Goal: Task Accomplishment & Management: Use online tool/utility

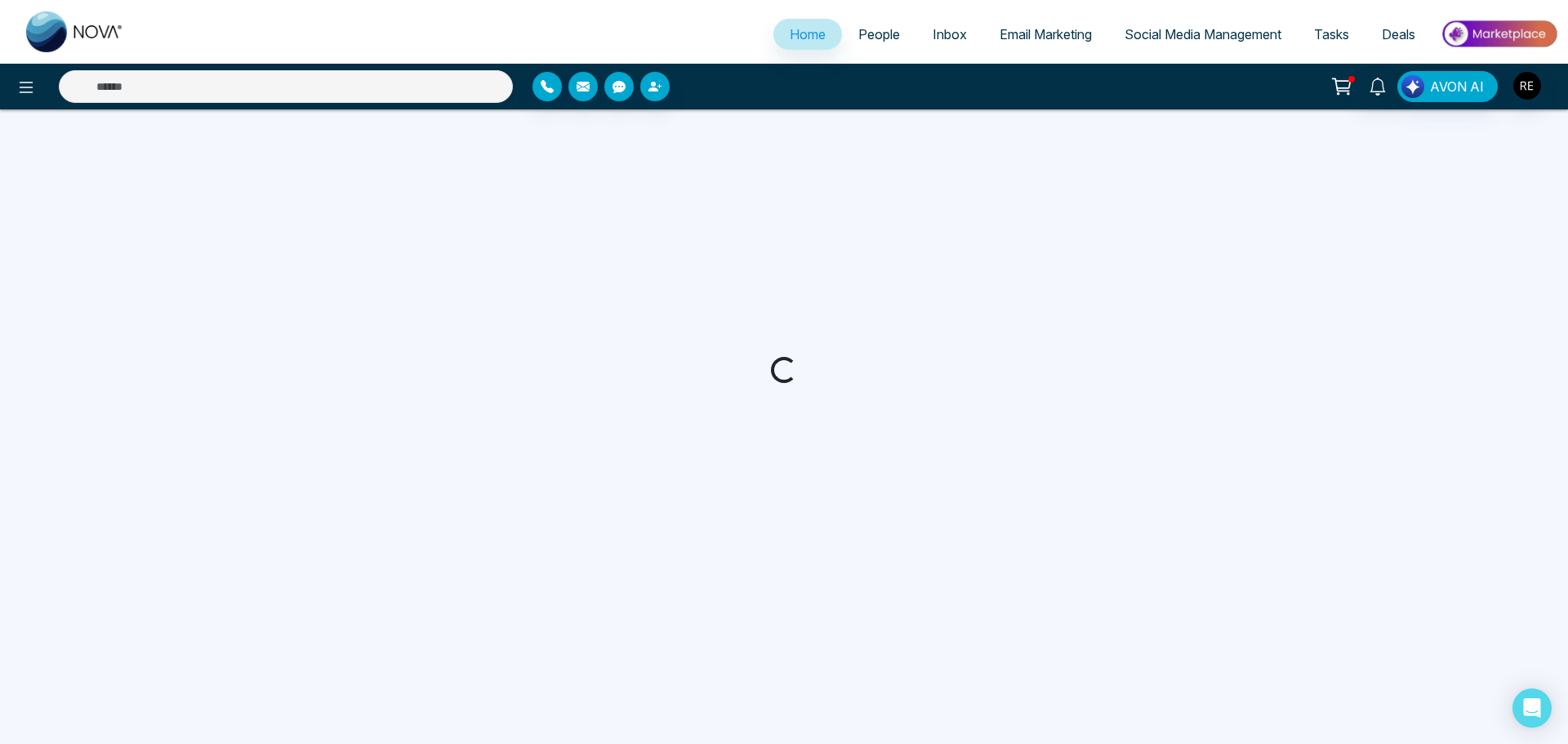
select select "*"
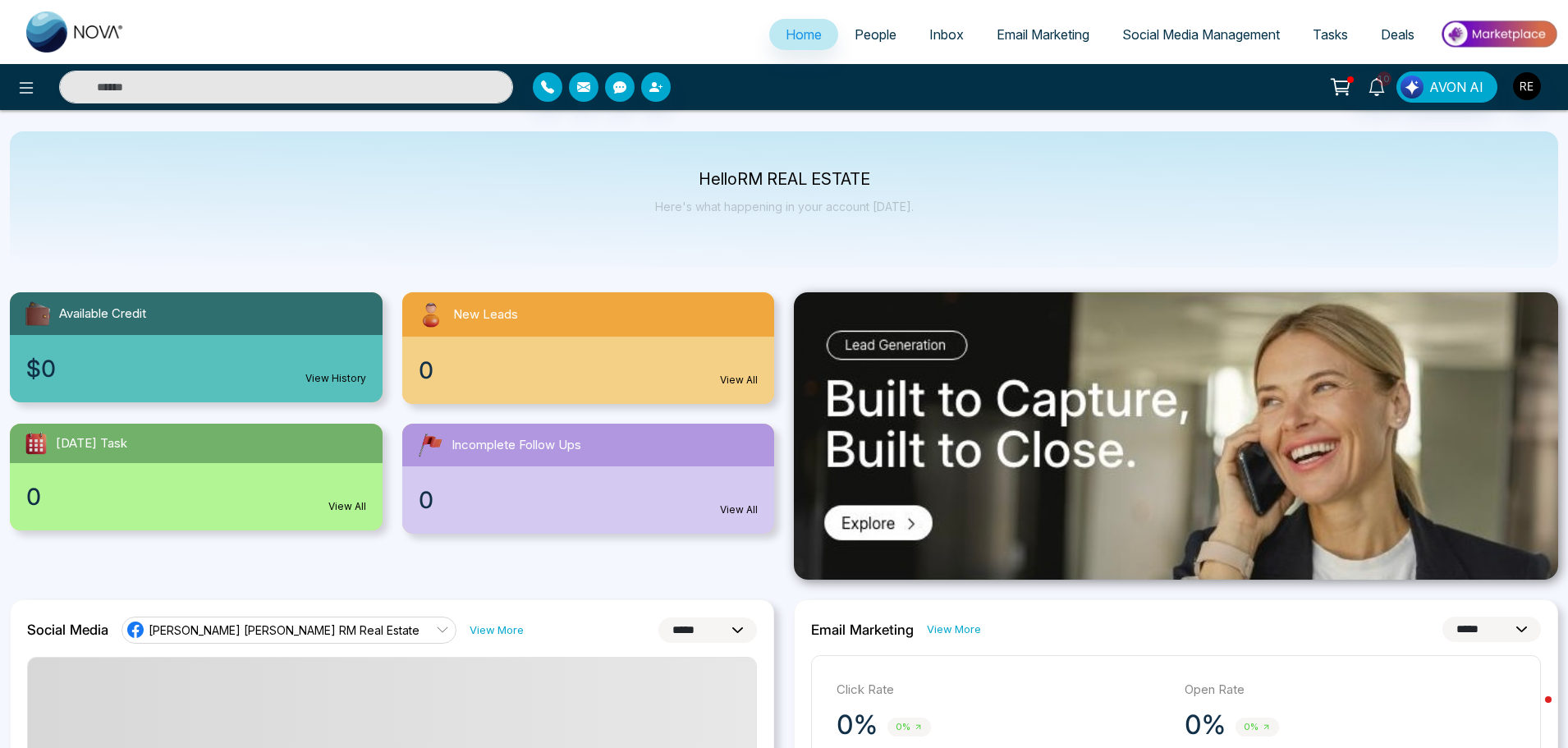
click at [1192, 38] on span "Social Media Management" at bounding box center [1201, 35] width 157 height 17
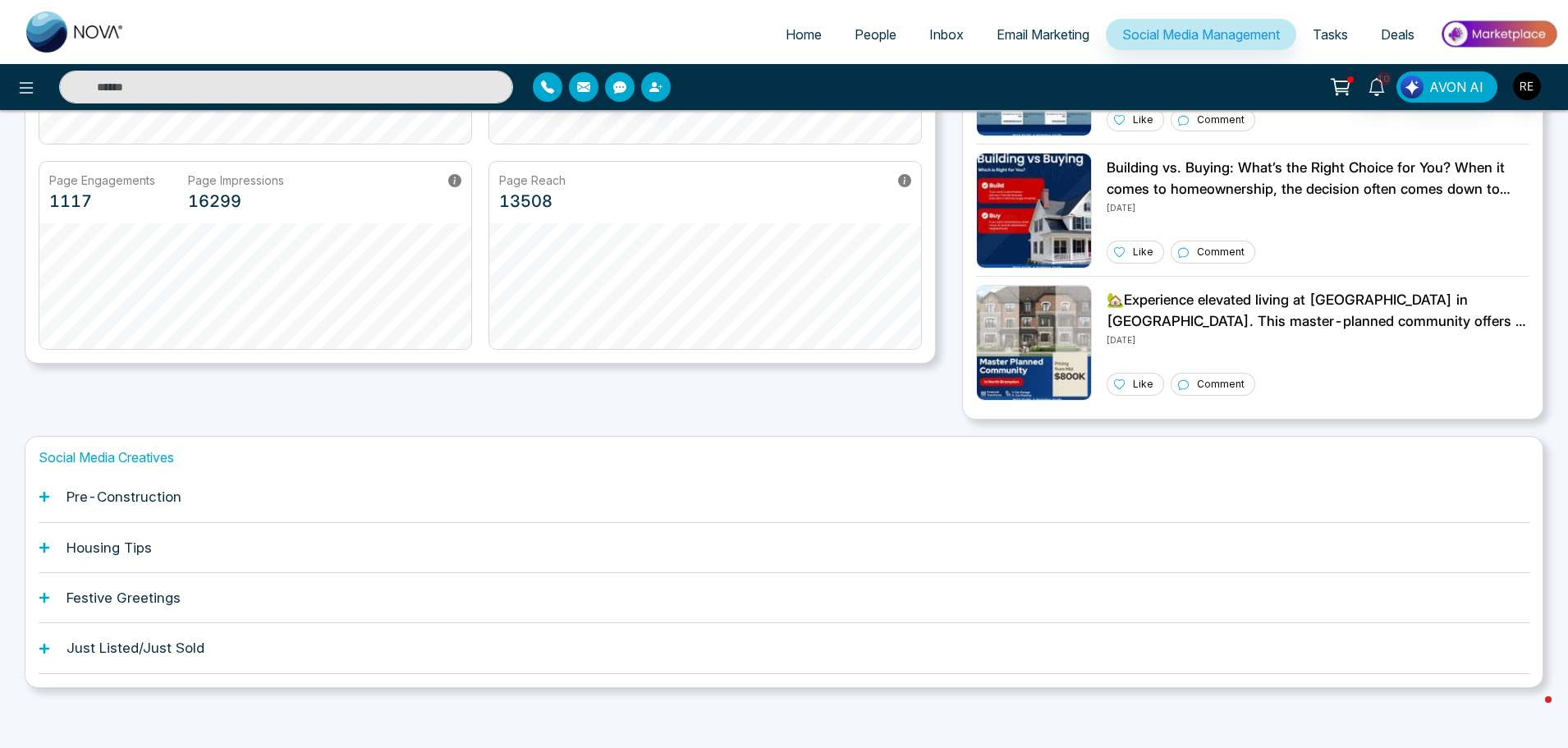
scroll to position [313, 0]
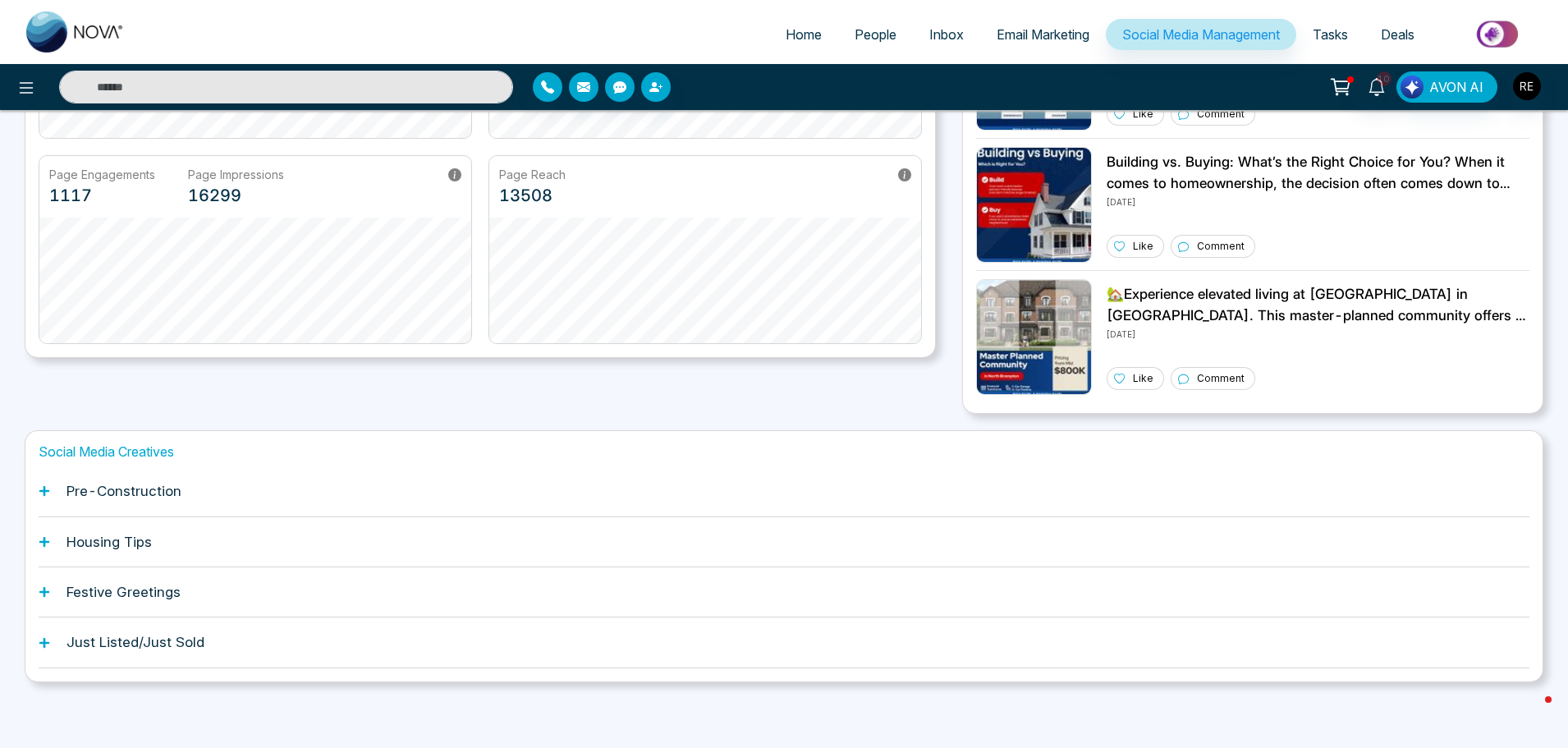
click at [51, 486] on div "Pre-Construction" at bounding box center [784, 491] width 1491 height 51
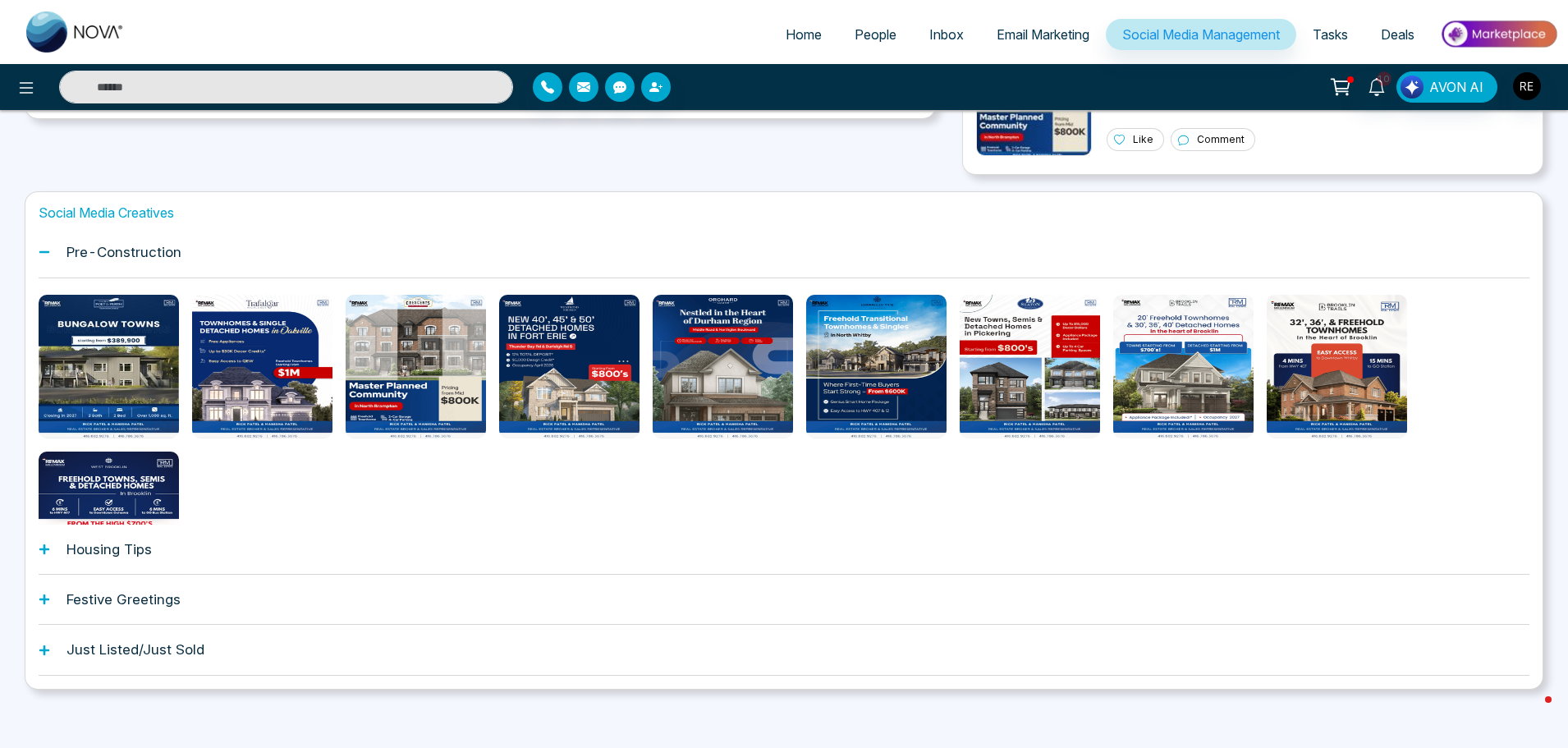
scroll to position [559, 0]
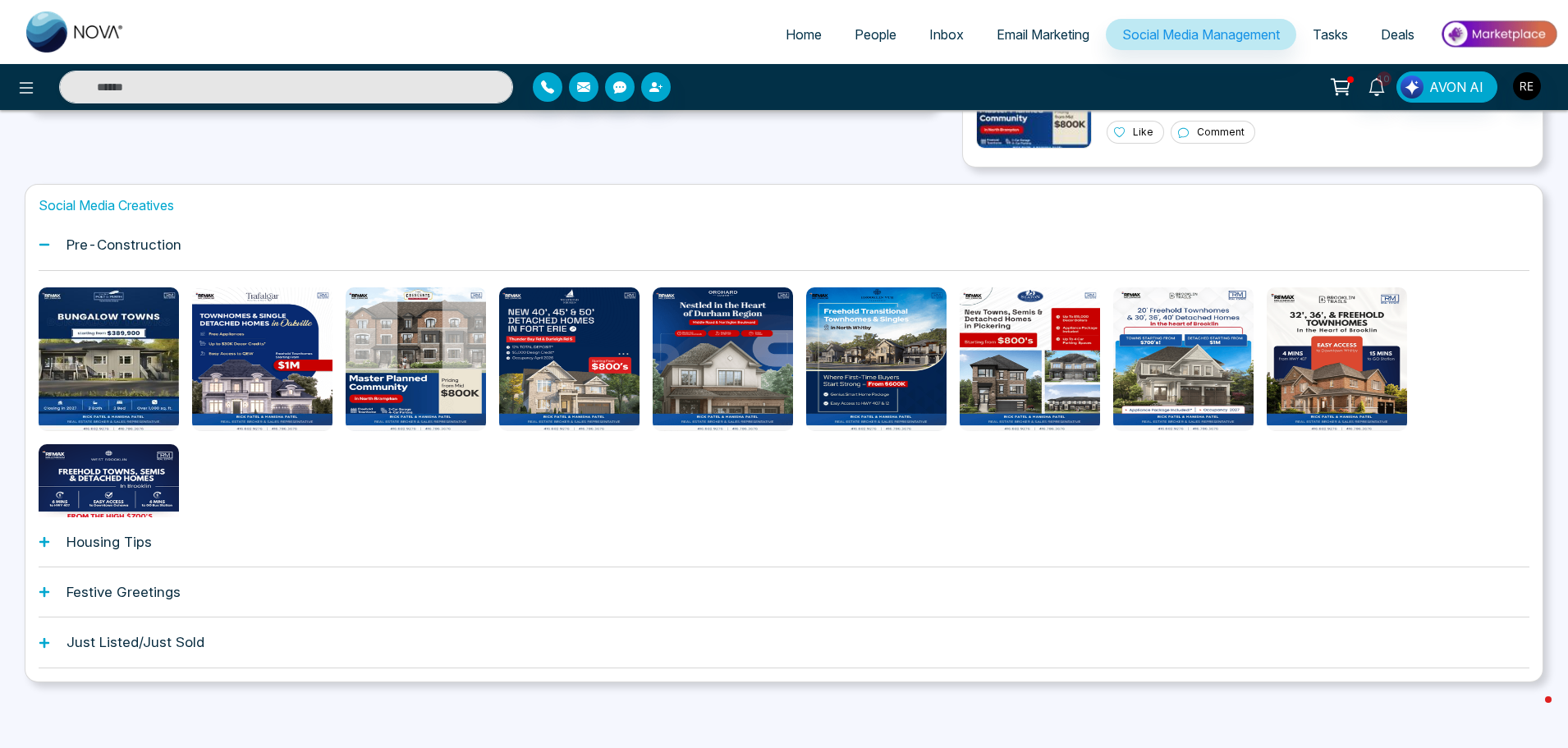
click at [45, 548] on div "Housing Tips" at bounding box center [784, 542] width 1491 height 51
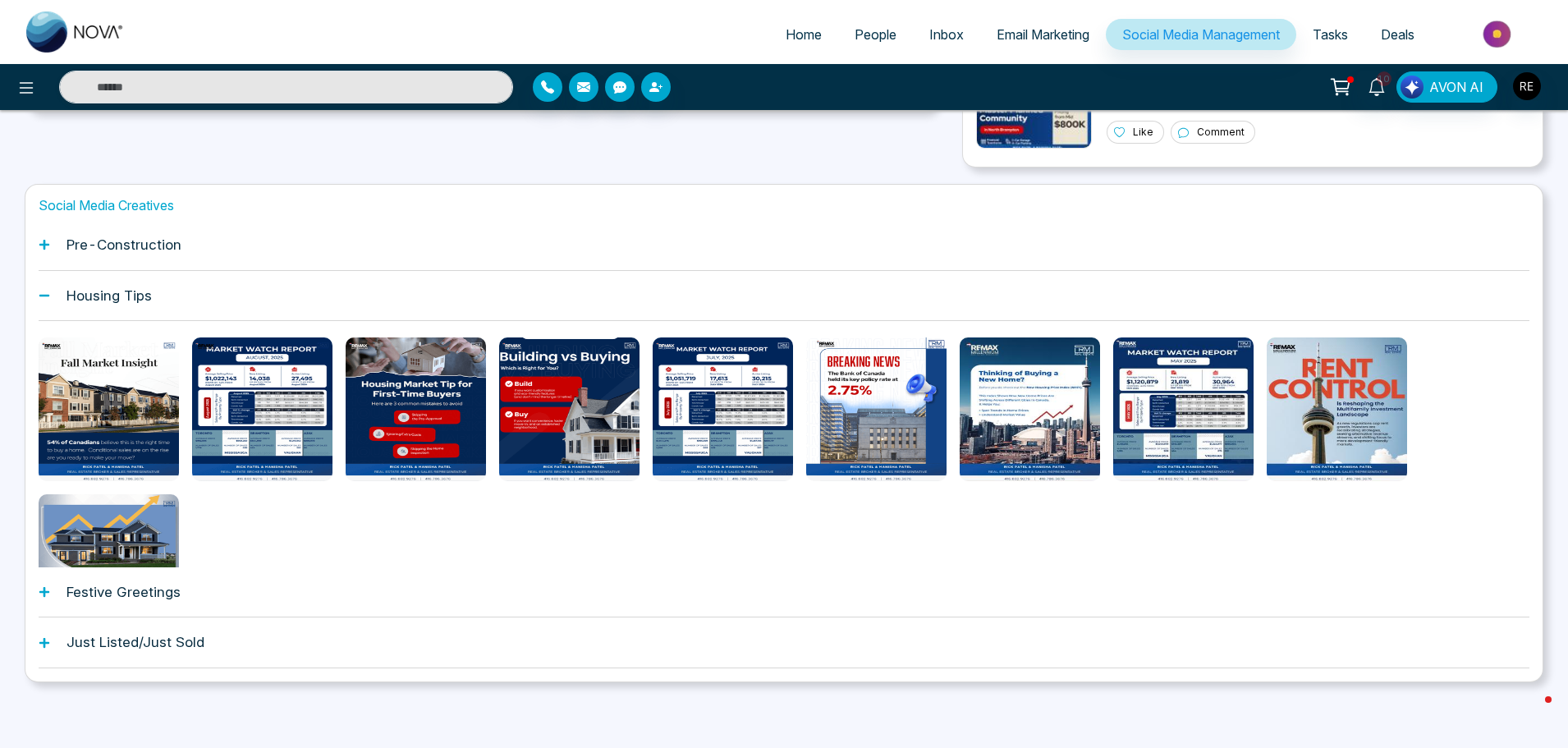
click at [42, 596] on icon at bounding box center [45, 592] width 12 height 12
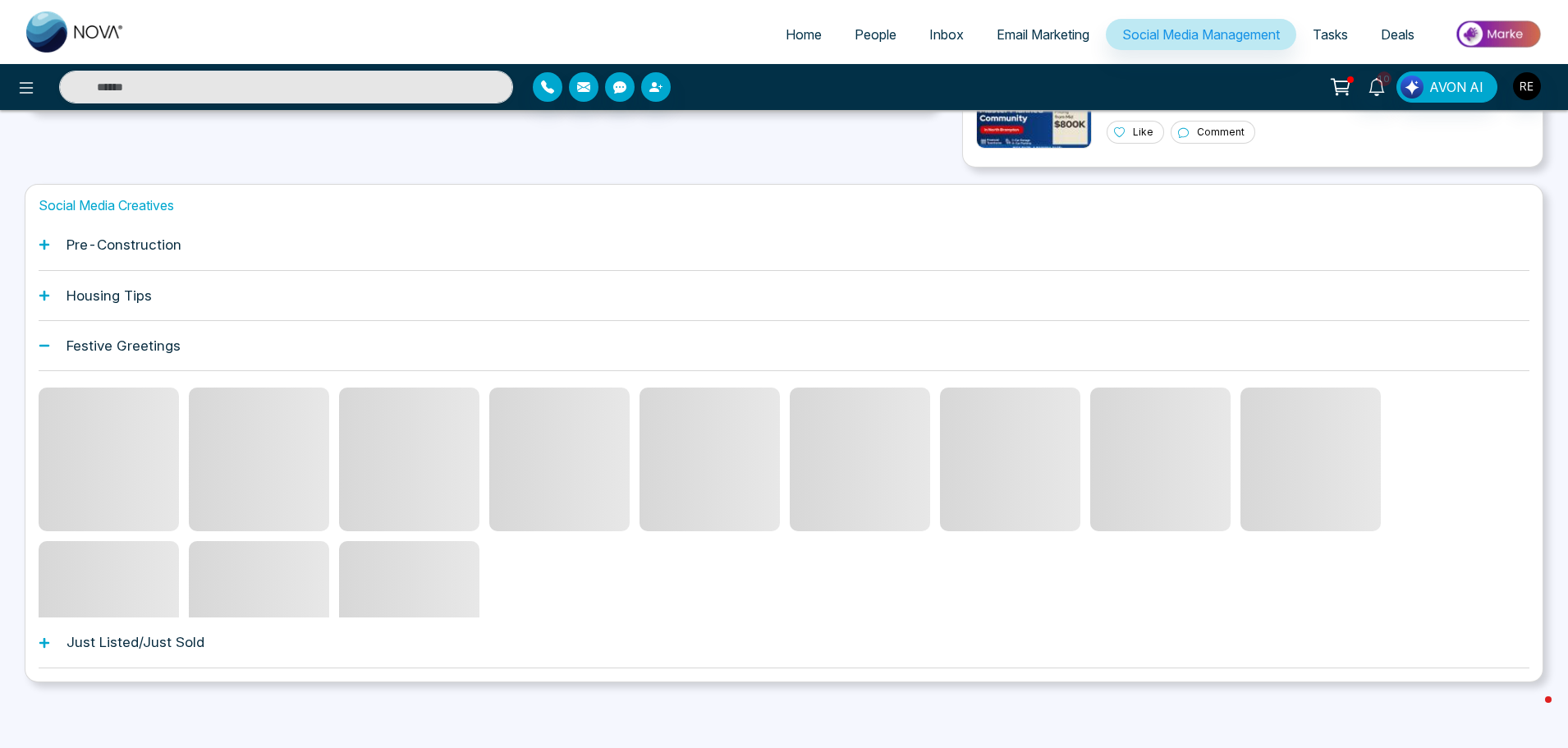
scroll to position [489, 0]
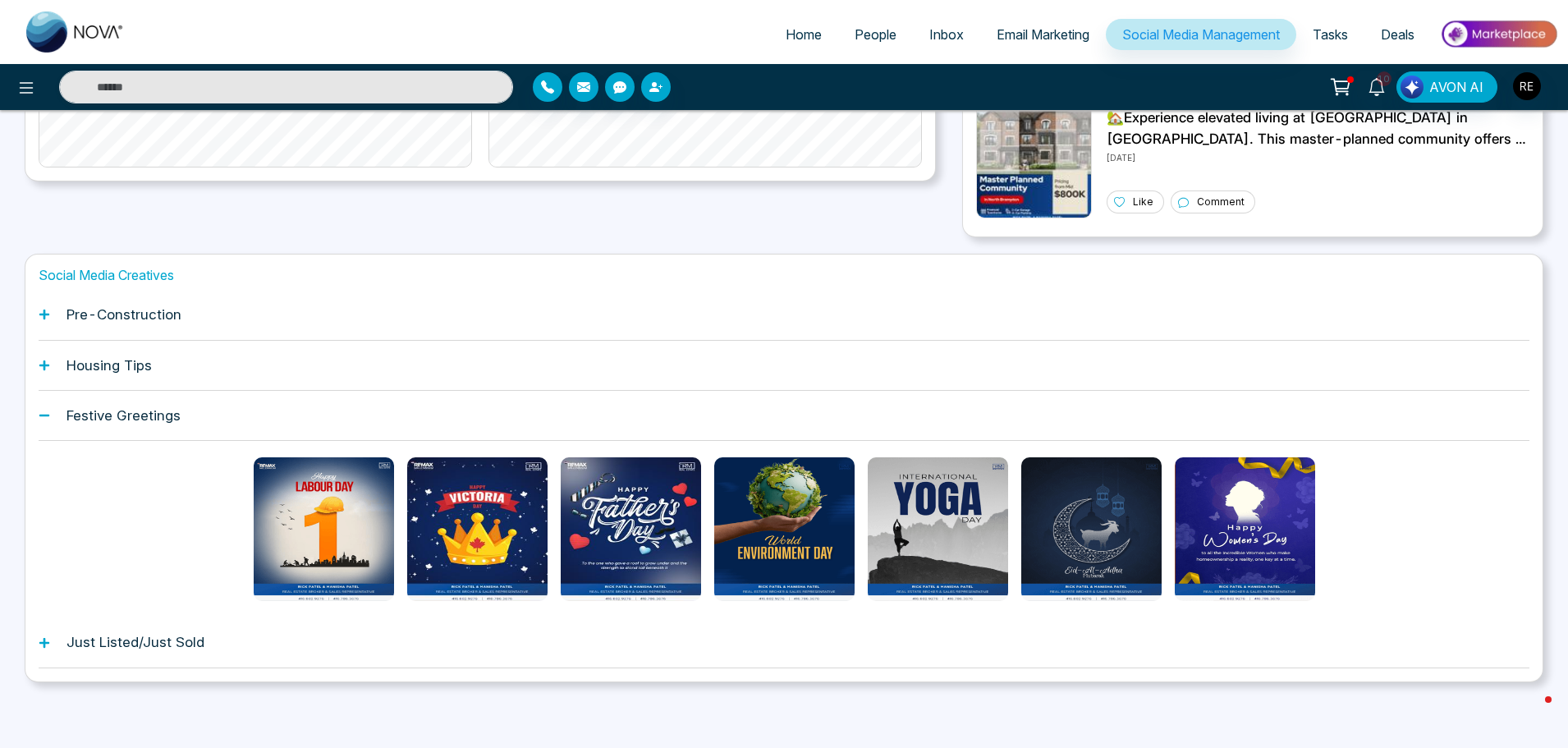
click at [44, 646] on icon at bounding box center [45, 642] width 10 height 10
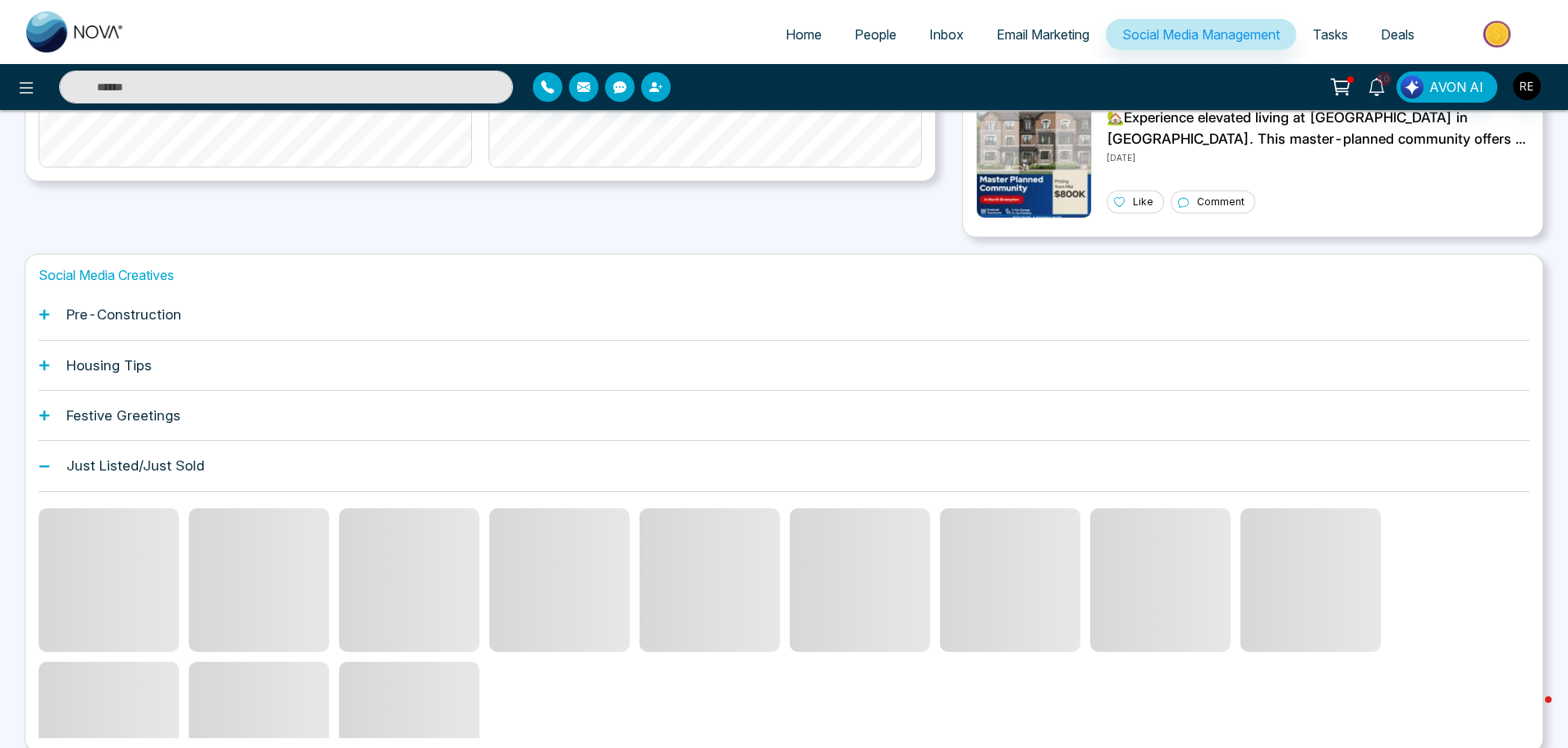
scroll to position [559, 0]
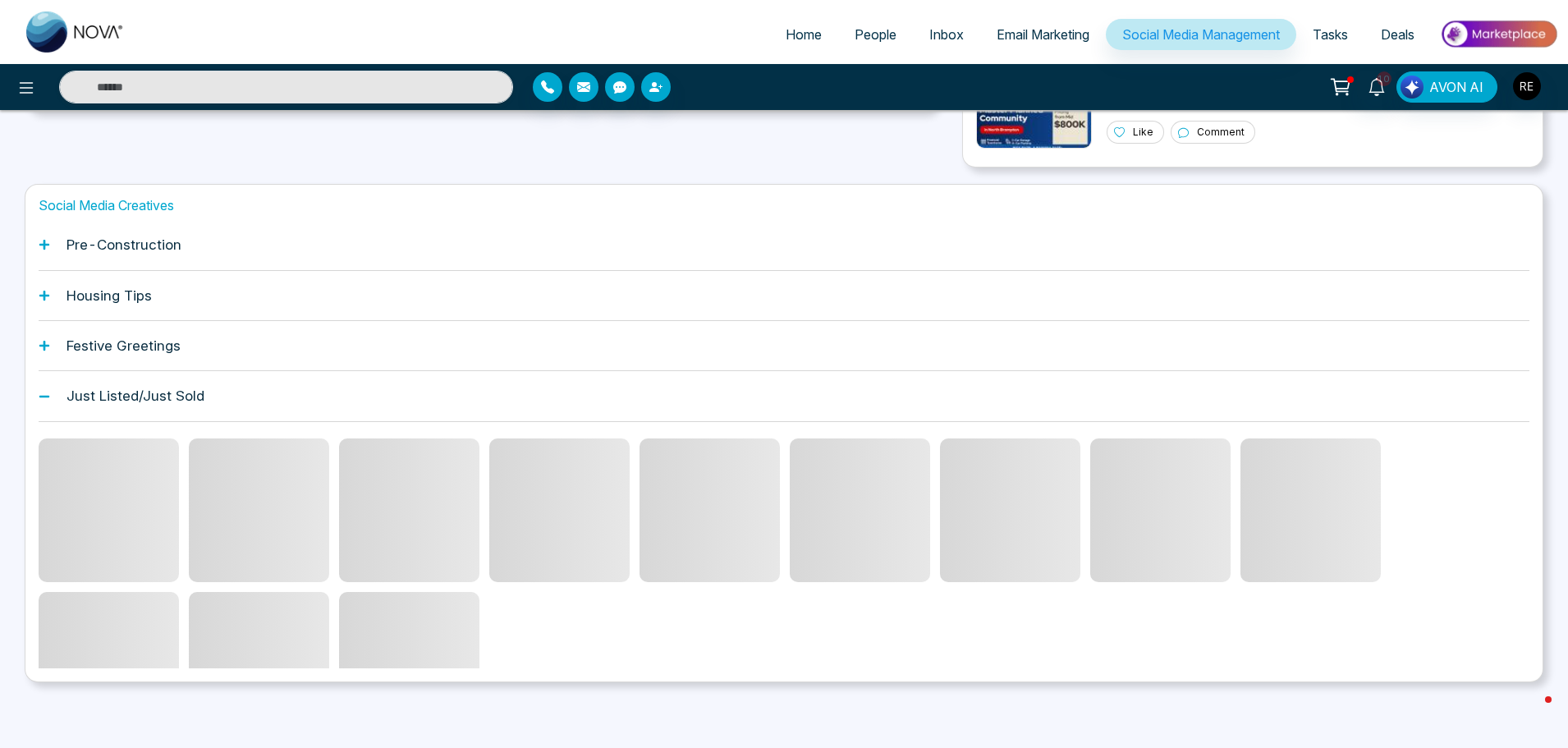
click at [47, 346] on icon at bounding box center [45, 346] width 10 height 10
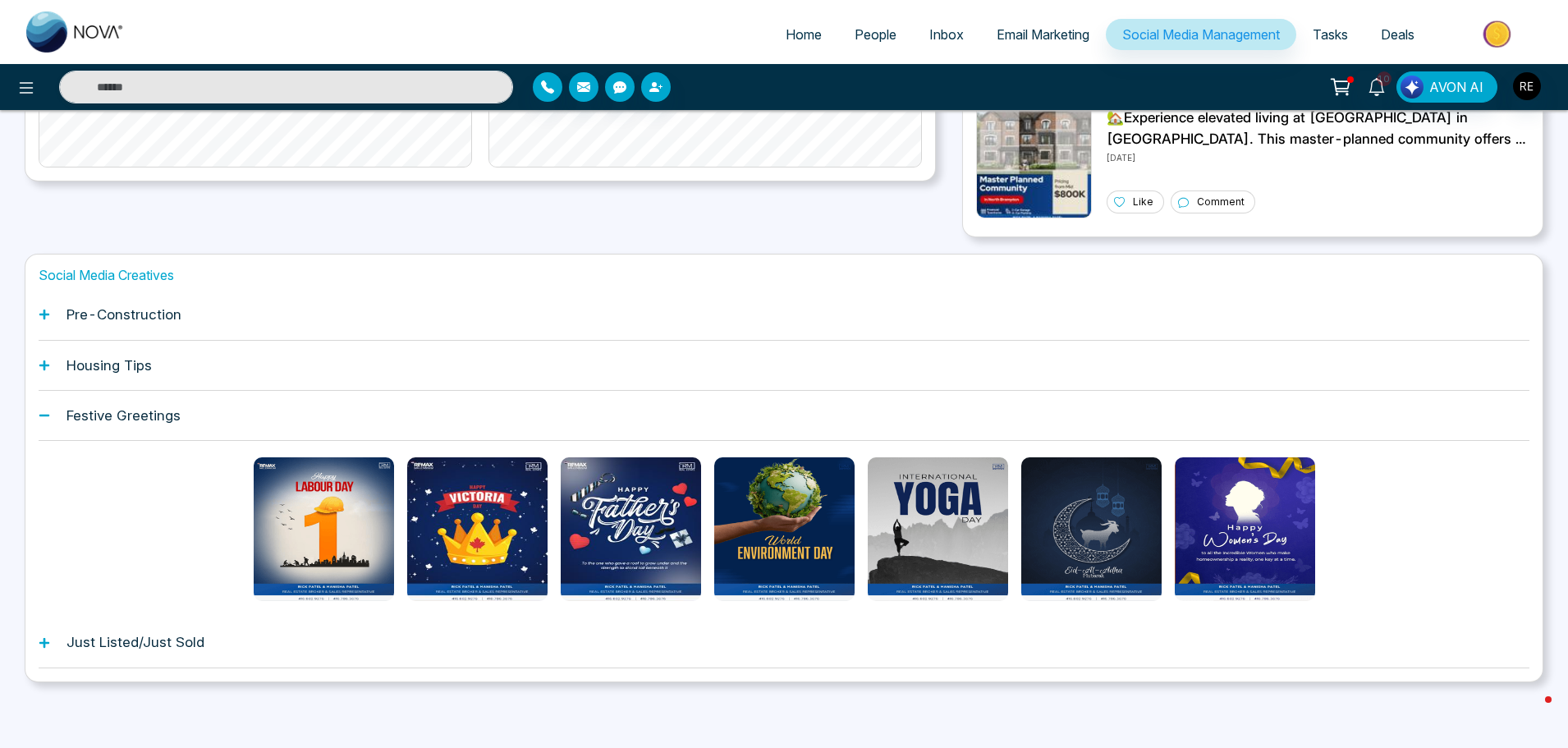
click at [47, 366] on icon at bounding box center [45, 366] width 10 height 10
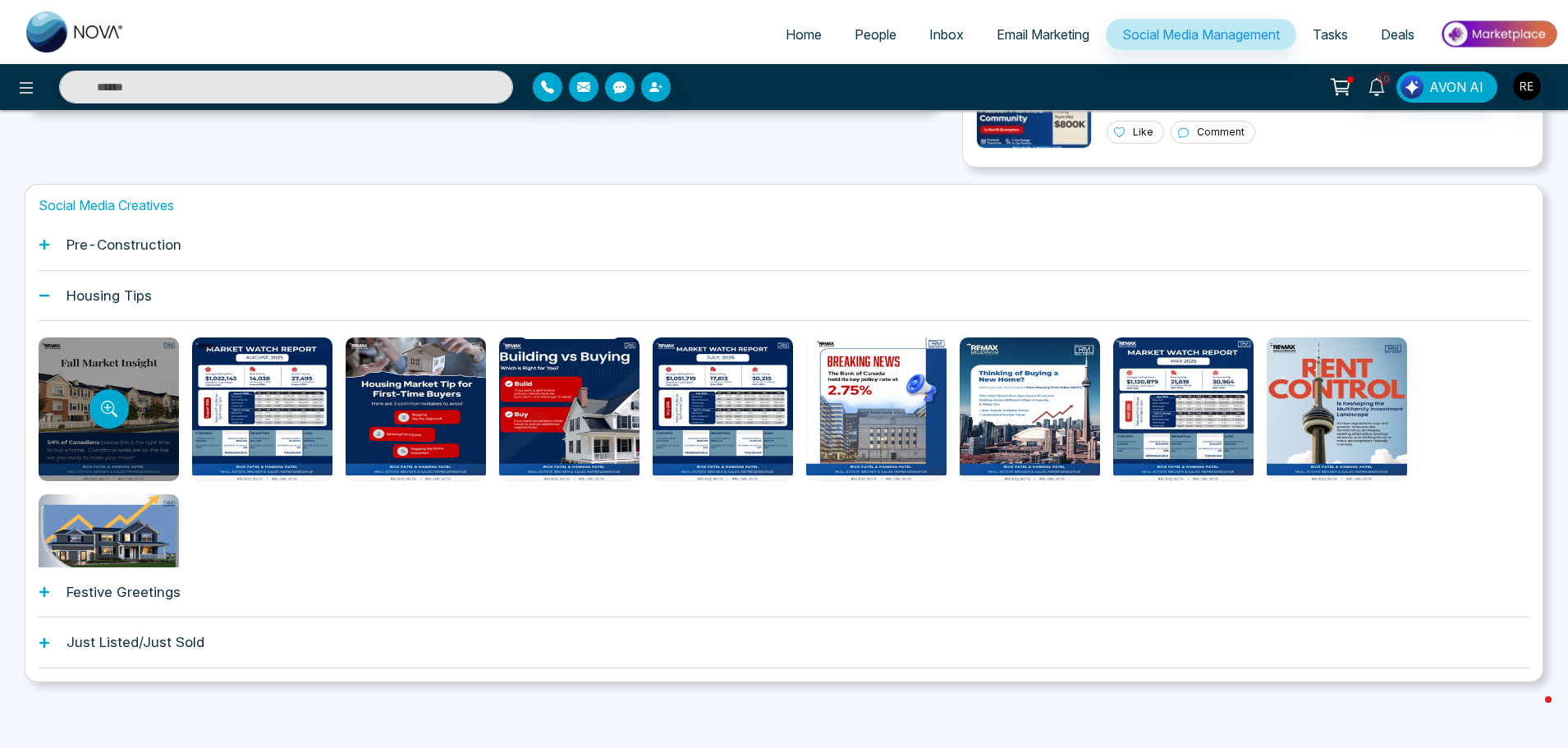
click at [145, 423] on div at bounding box center [109, 409] width 141 height 144
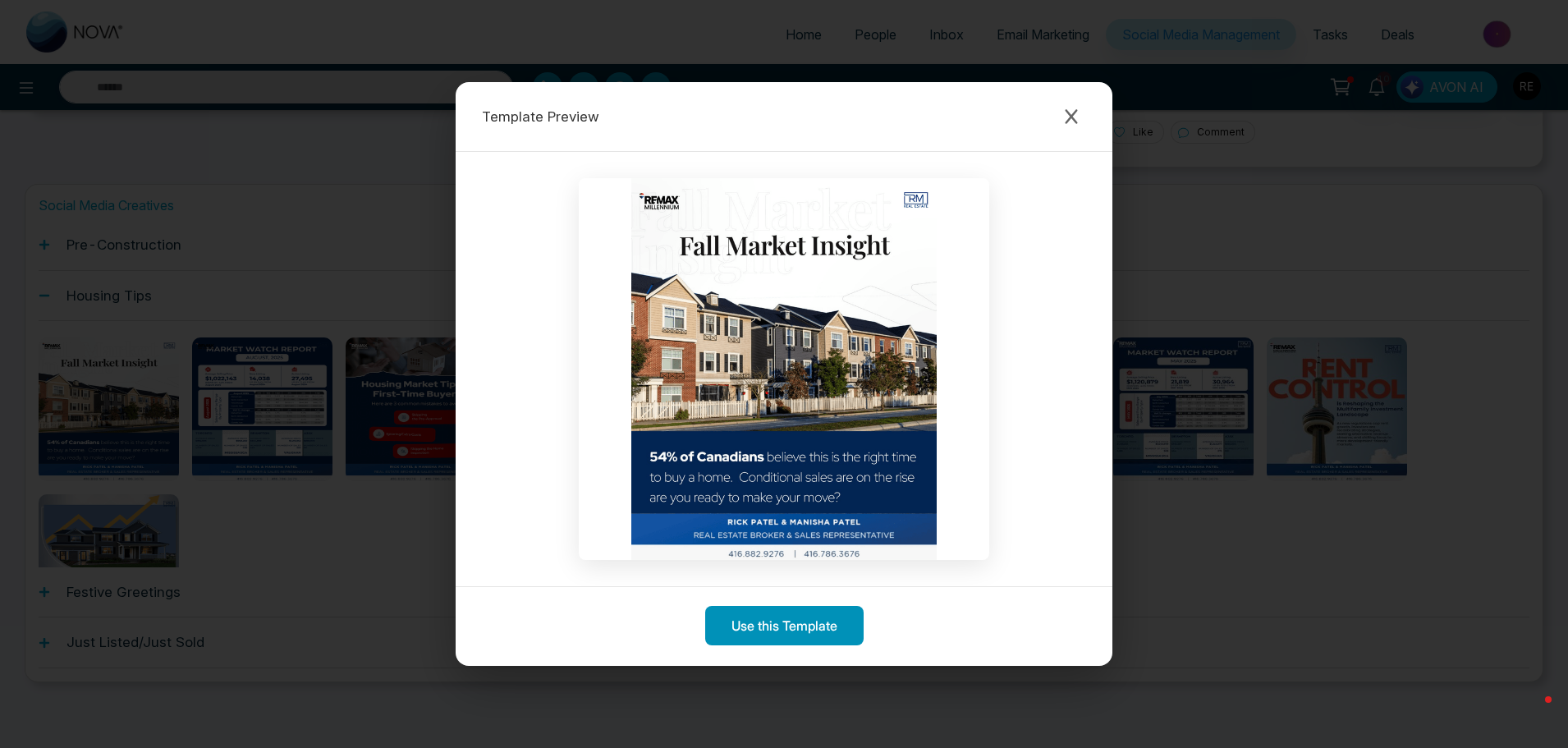
click at [817, 628] on button "Use this Template" at bounding box center [784, 625] width 158 height 40
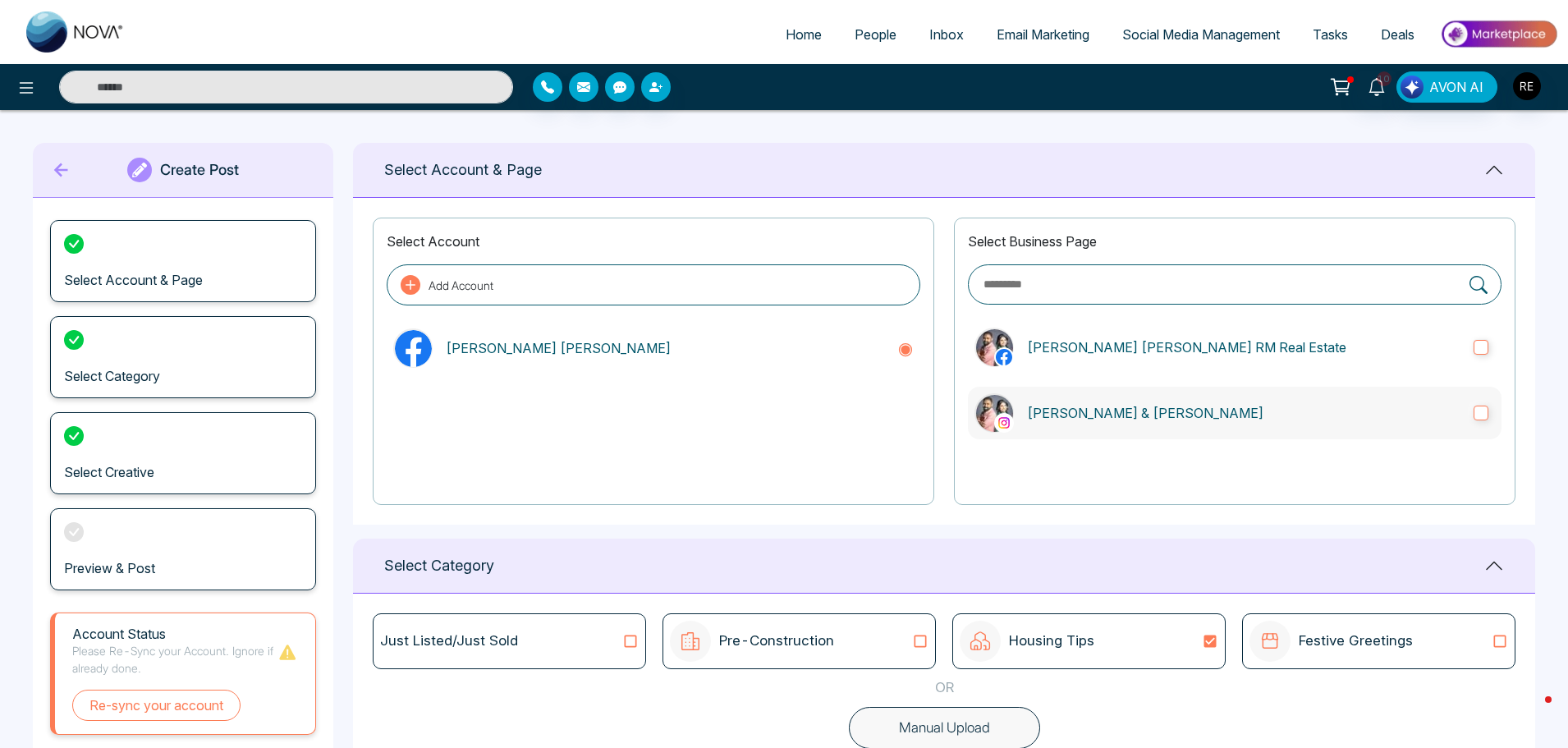
click at [1487, 422] on label "[PERSON_NAME] & [PERSON_NAME]" at bounding box center [1234, 412] width 534 height 53
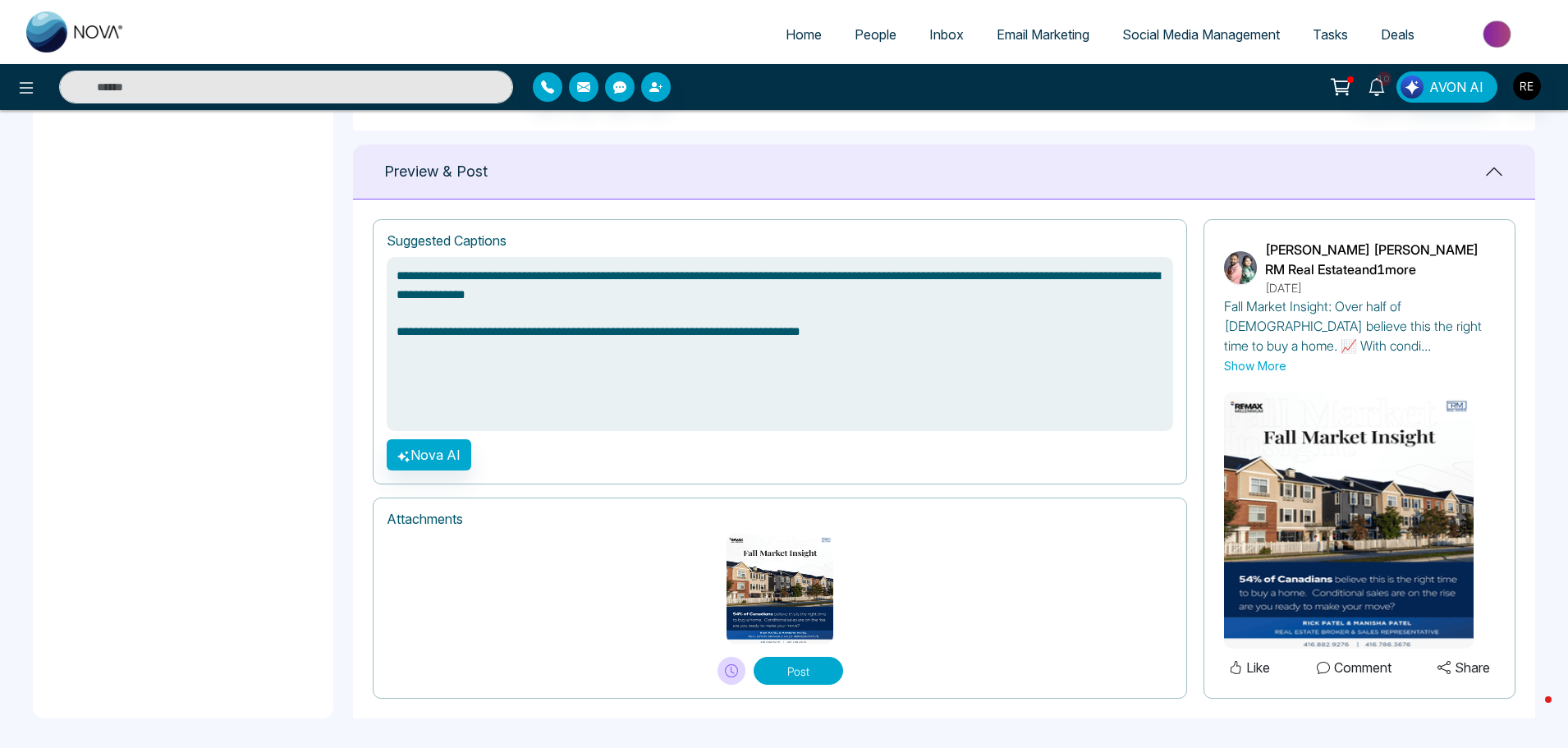
scroll to position [1038, 0]
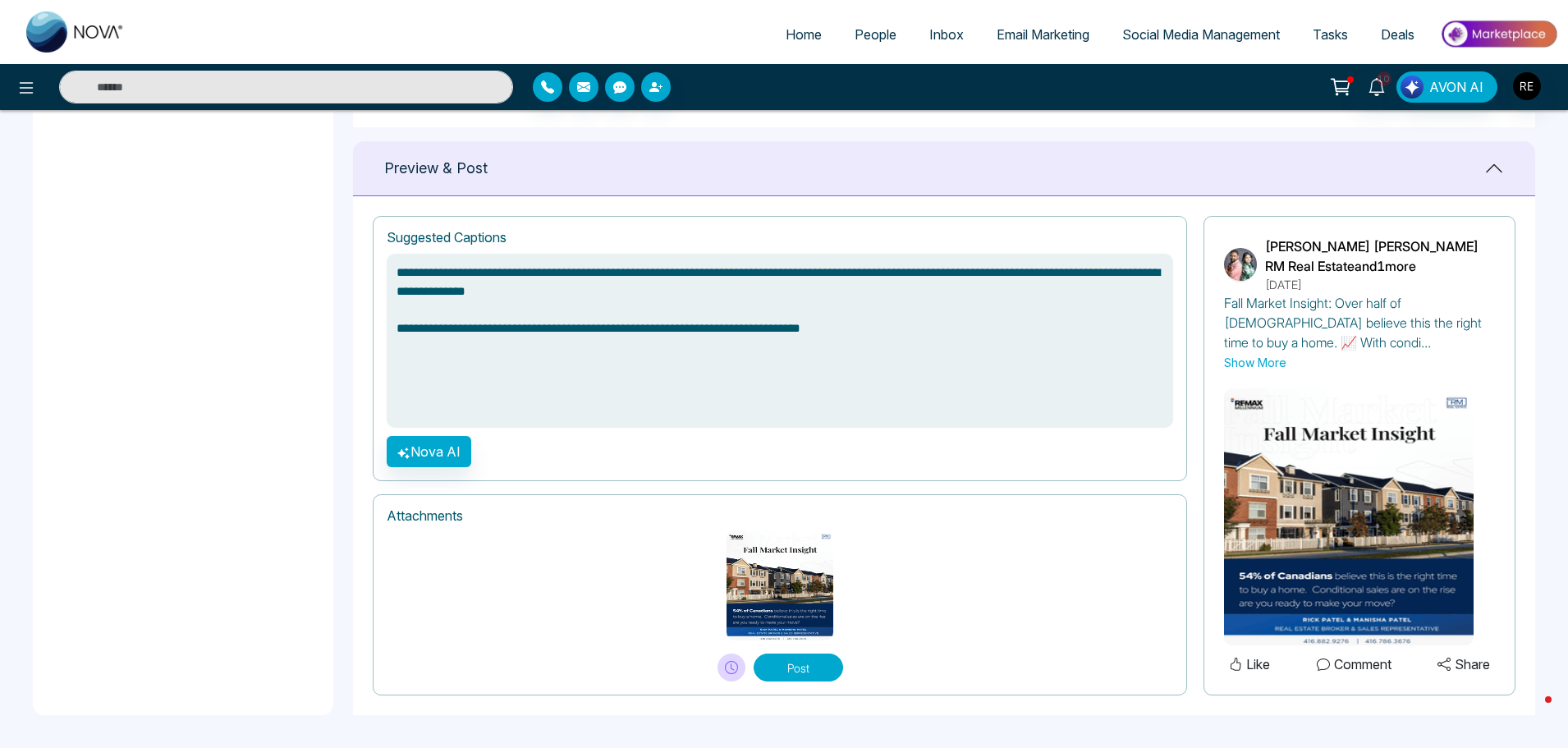
drag, startPoint x: 909, startPoint y: 334, endPoint x: 345, endPoint y: 362, distance: 564.7
type textarea "**********"
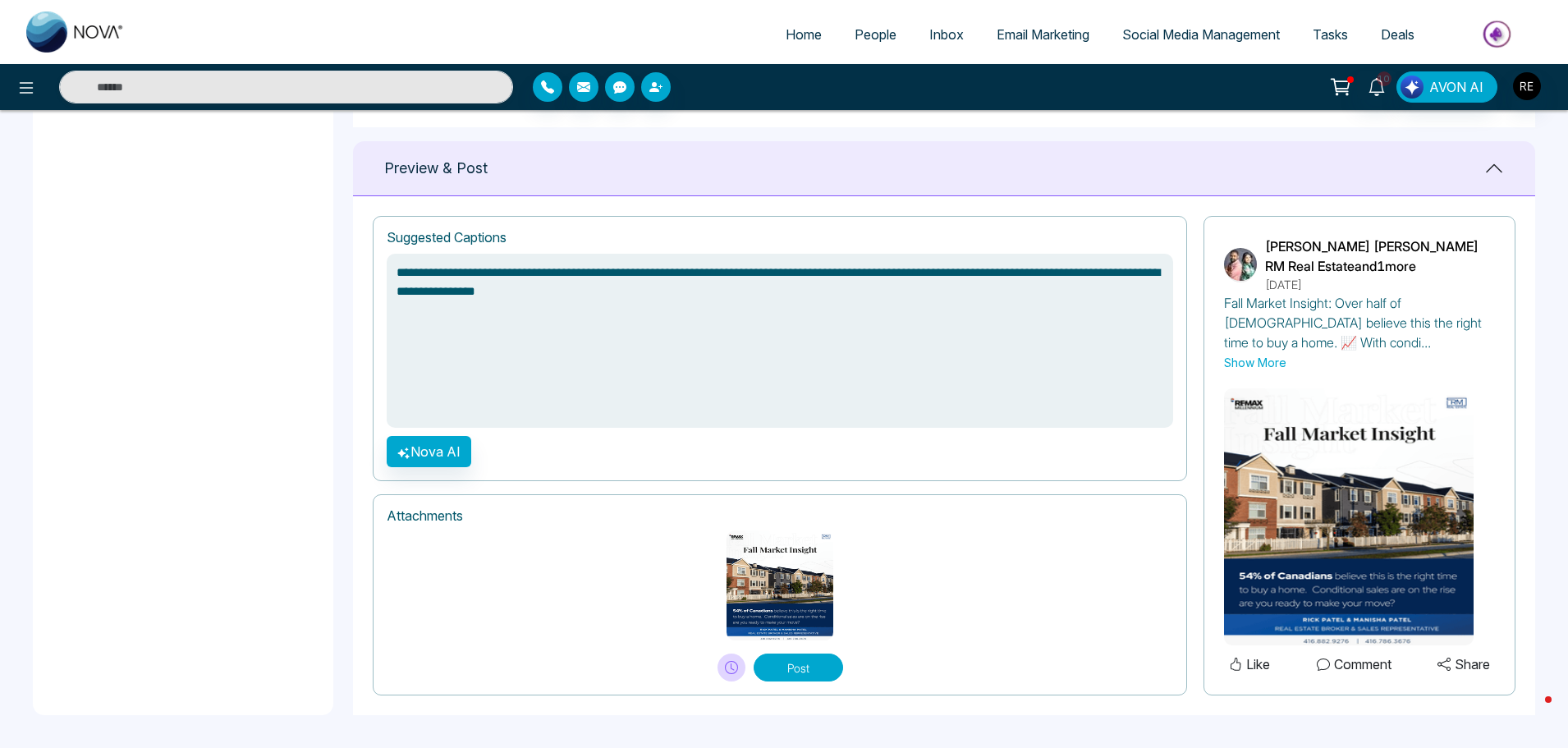
click at [787, 670] on button "Post" at bounding box center [798, 668] width 89 height 28
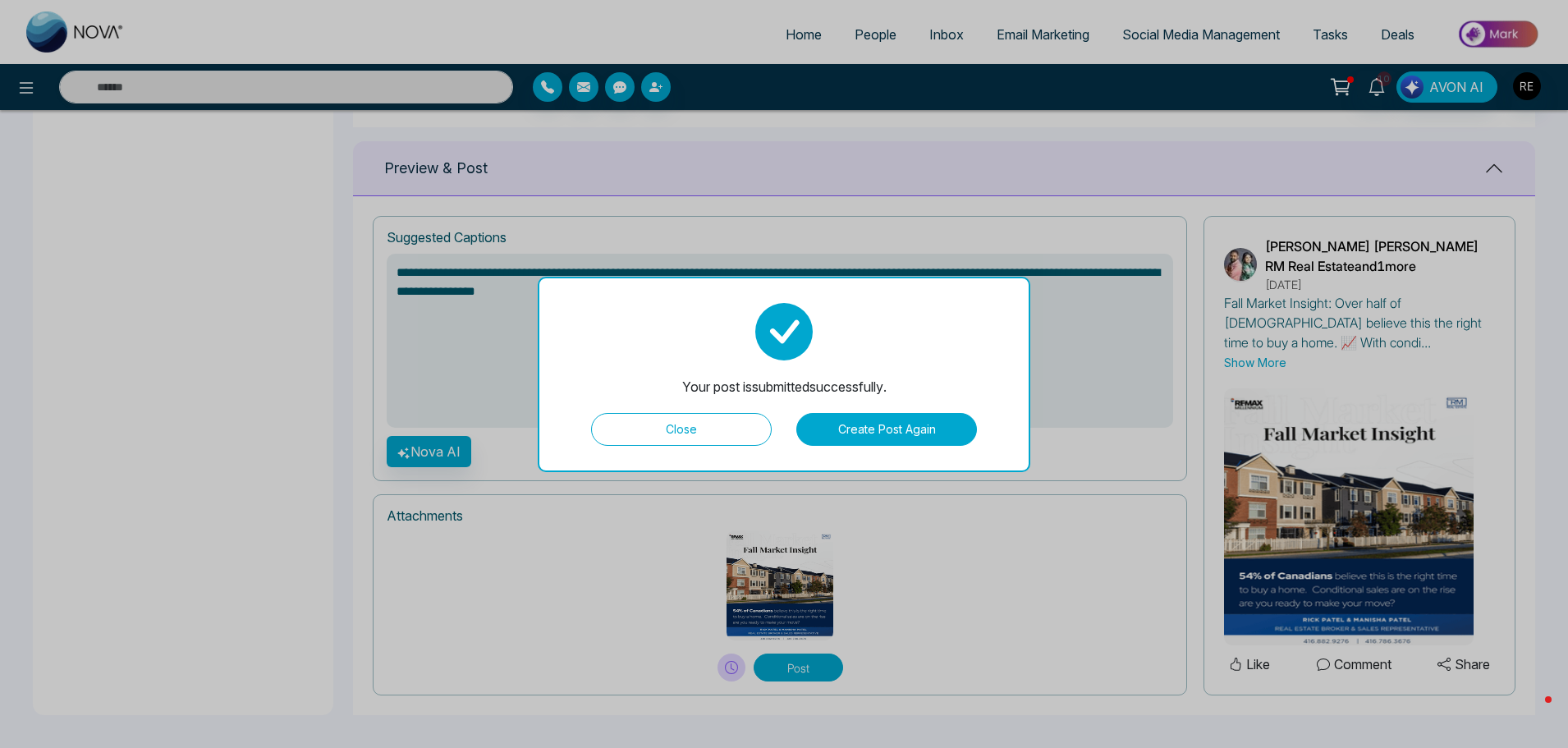
click at [706, 441] on button "Close" at bounding box center [681, 429] width 180 height 33
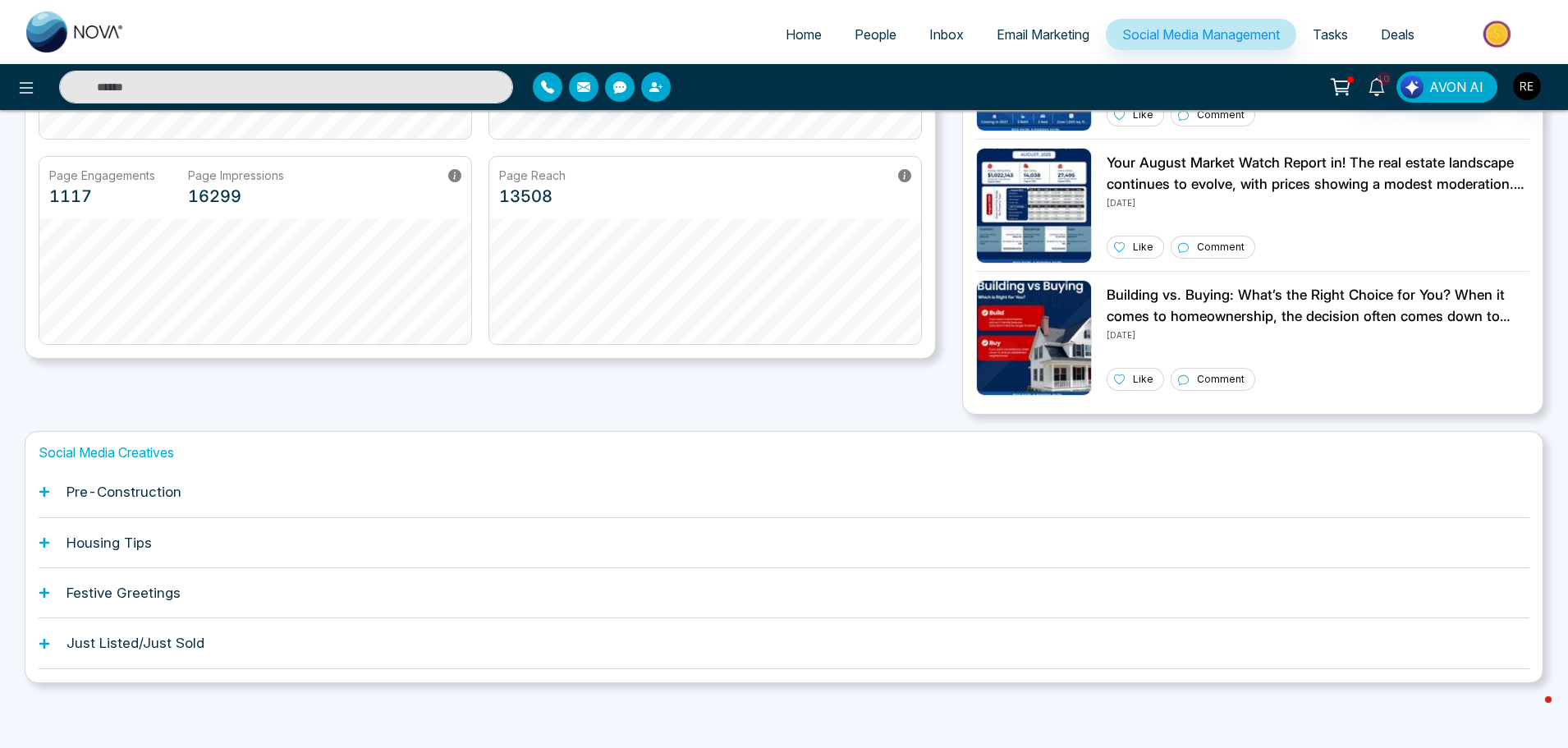
scroll to position [313, 0]
click at [55, 489] on div "Pre-Construction" at bounding box center [784, 491] width 1491 height 51
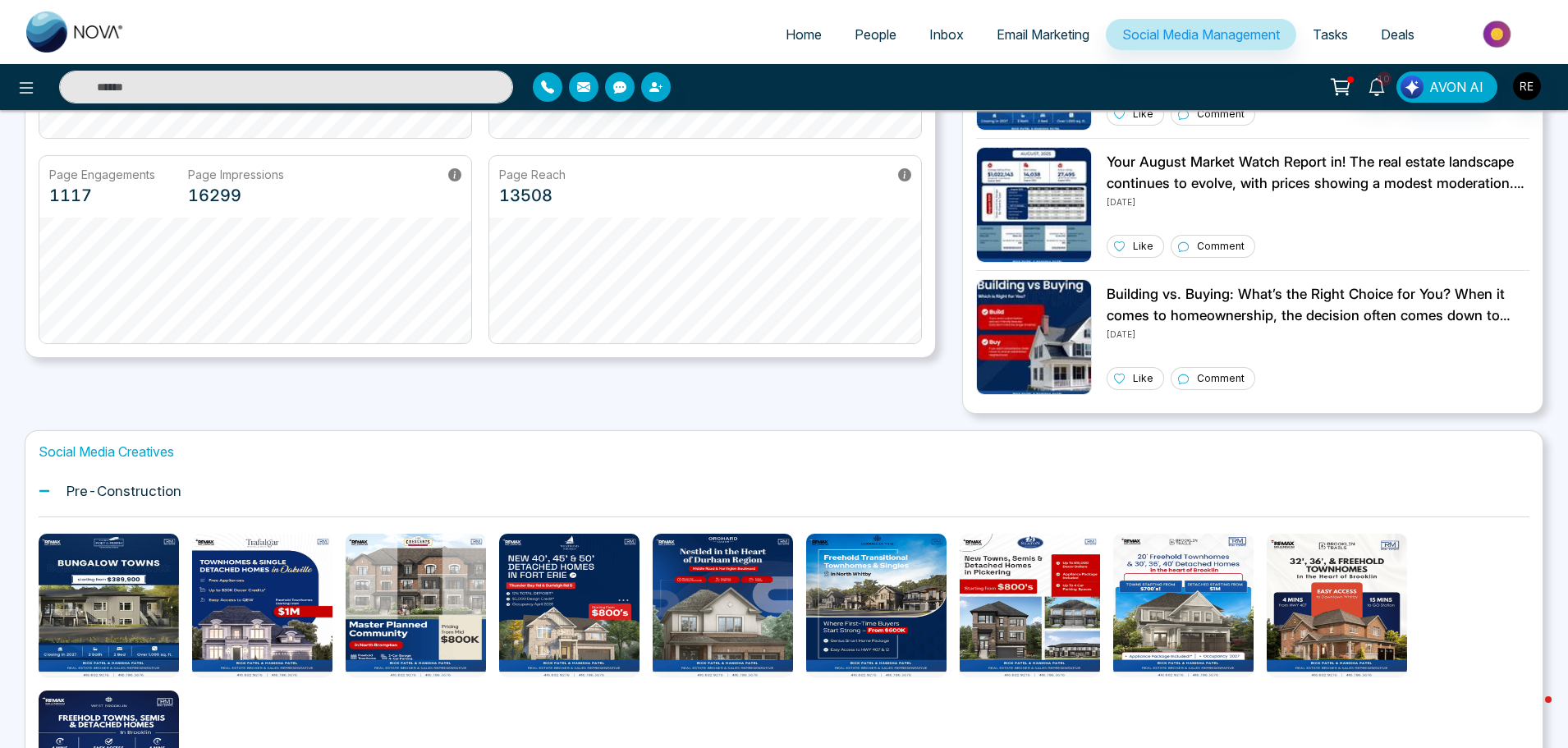
click at [44, 491] on icon at bounding box center [45, 491] width 10 height 2
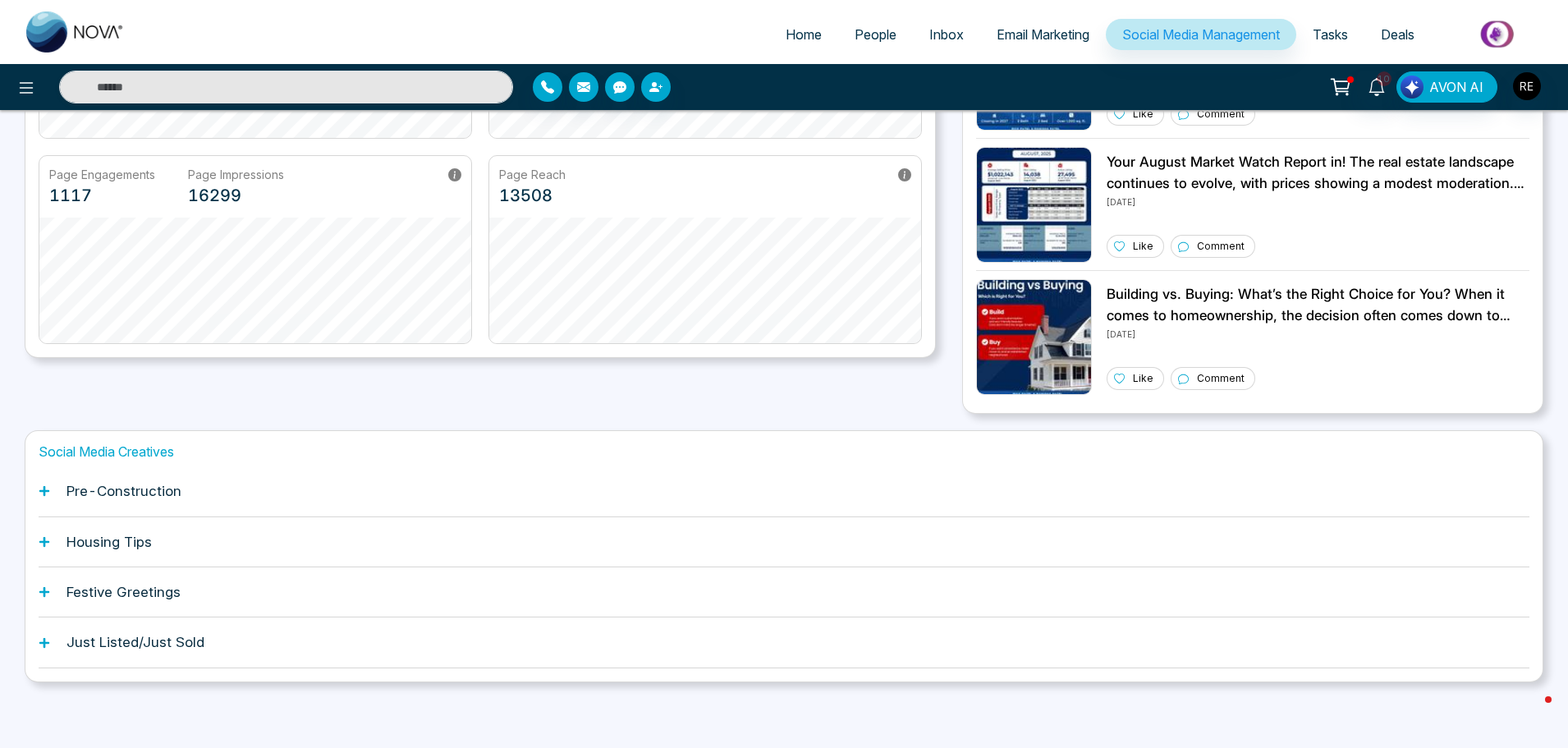
click at [46, 543] on icon at bounding box center [45, 542] width 10 height 10
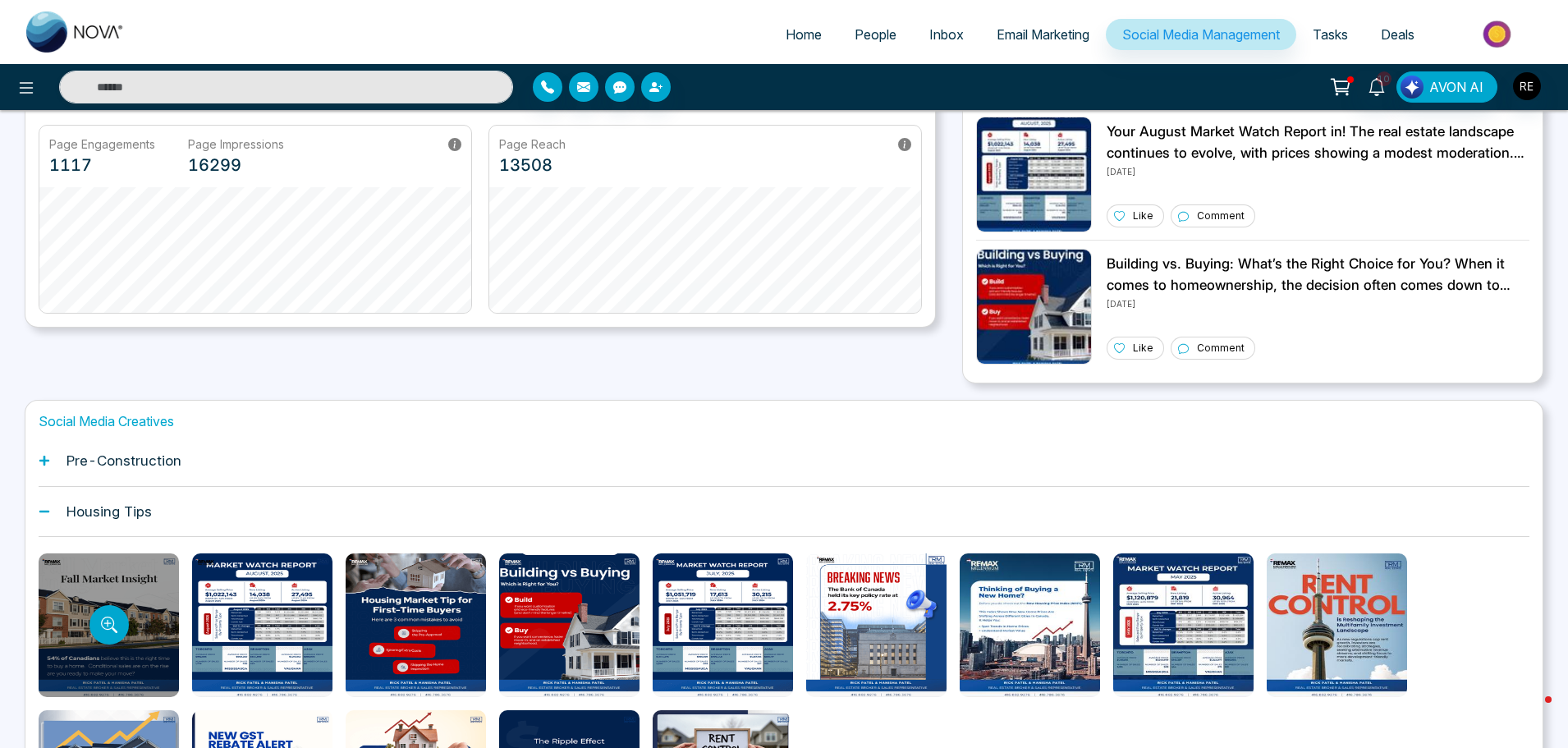
scroll to position [477, 0]
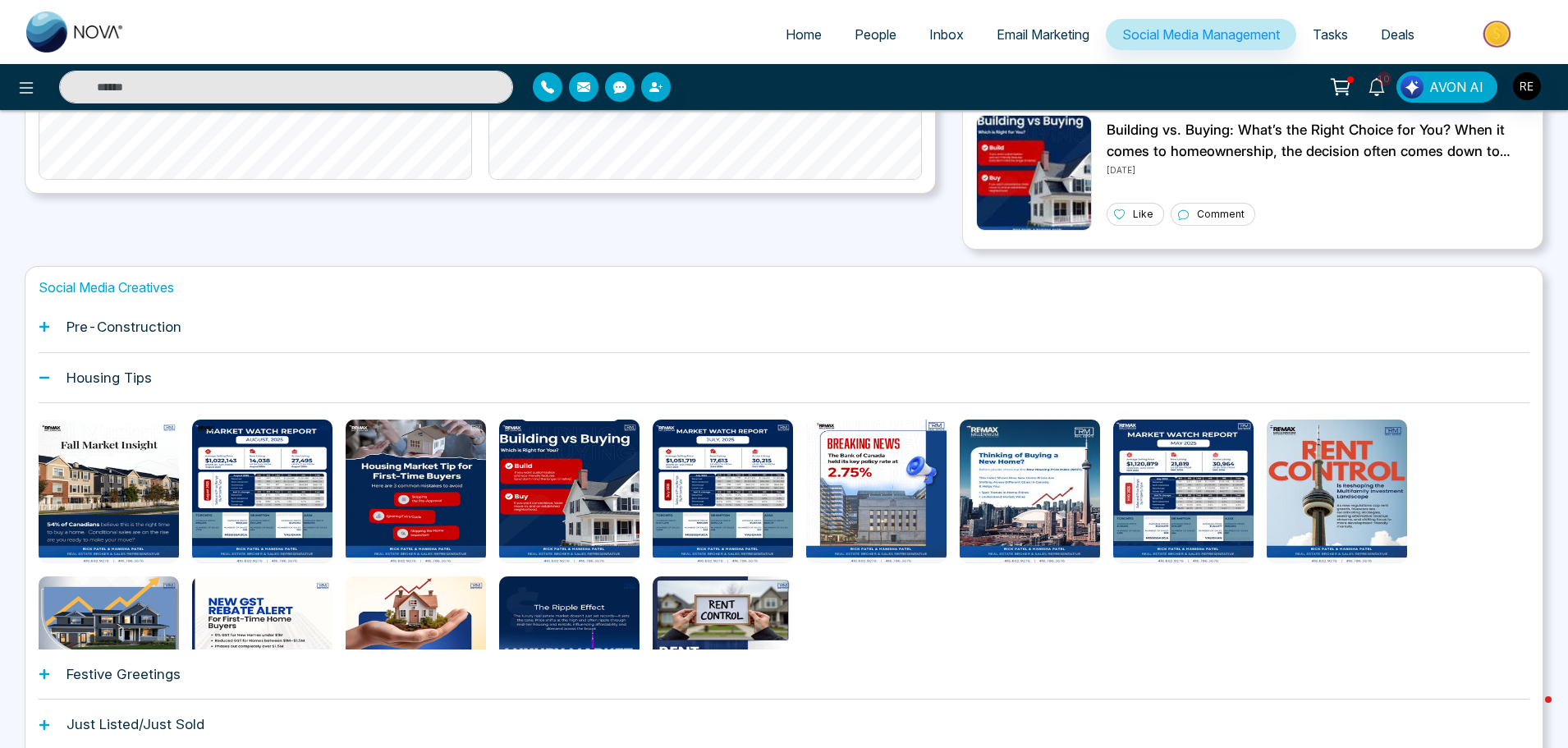
click at [51, 376] on div "Housing Tips" at bounding box center [784, 377] width 1491 height 51
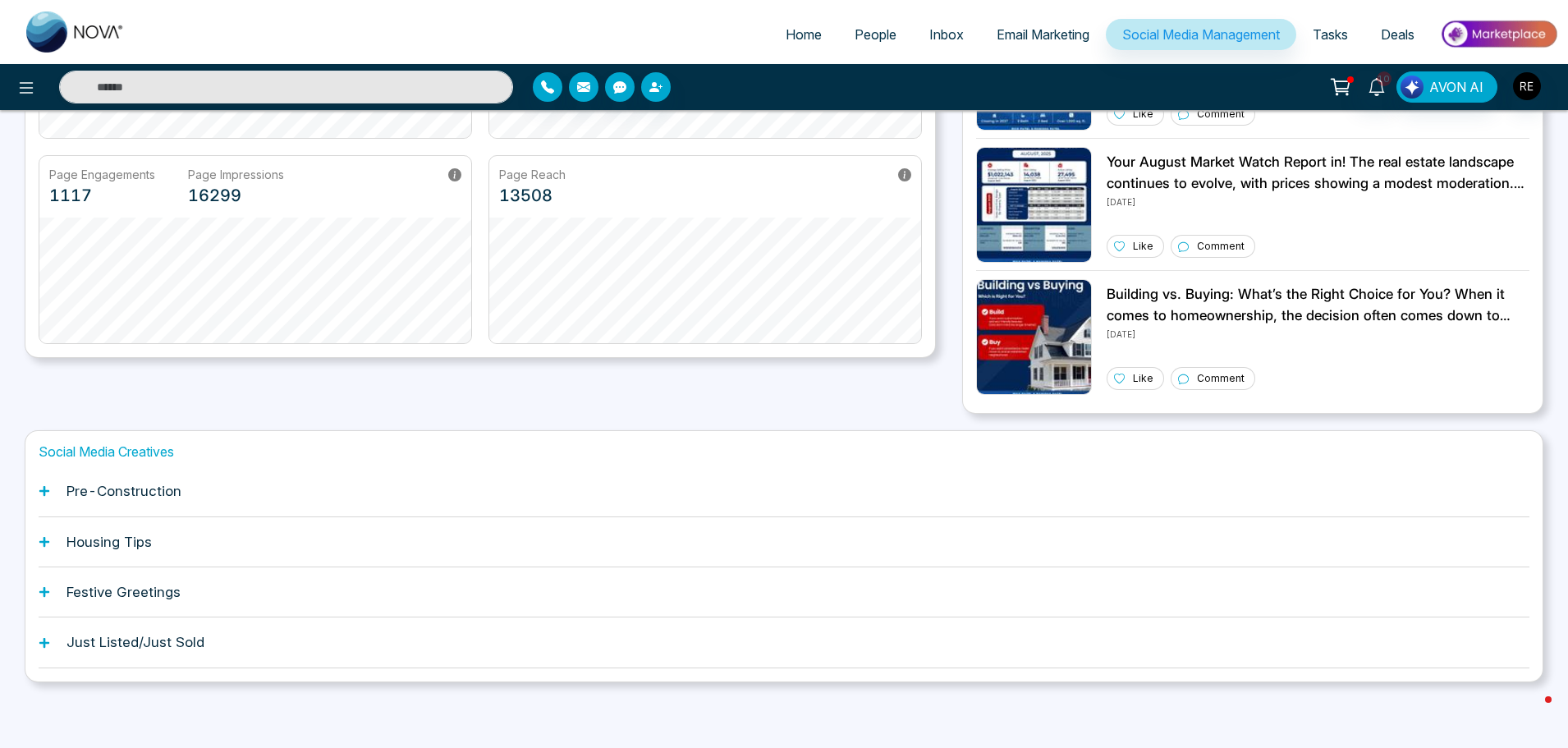
scroll to position [313, 0]
click at [41, 591] on icon at bounding box center [45, 591] width 10 height 10
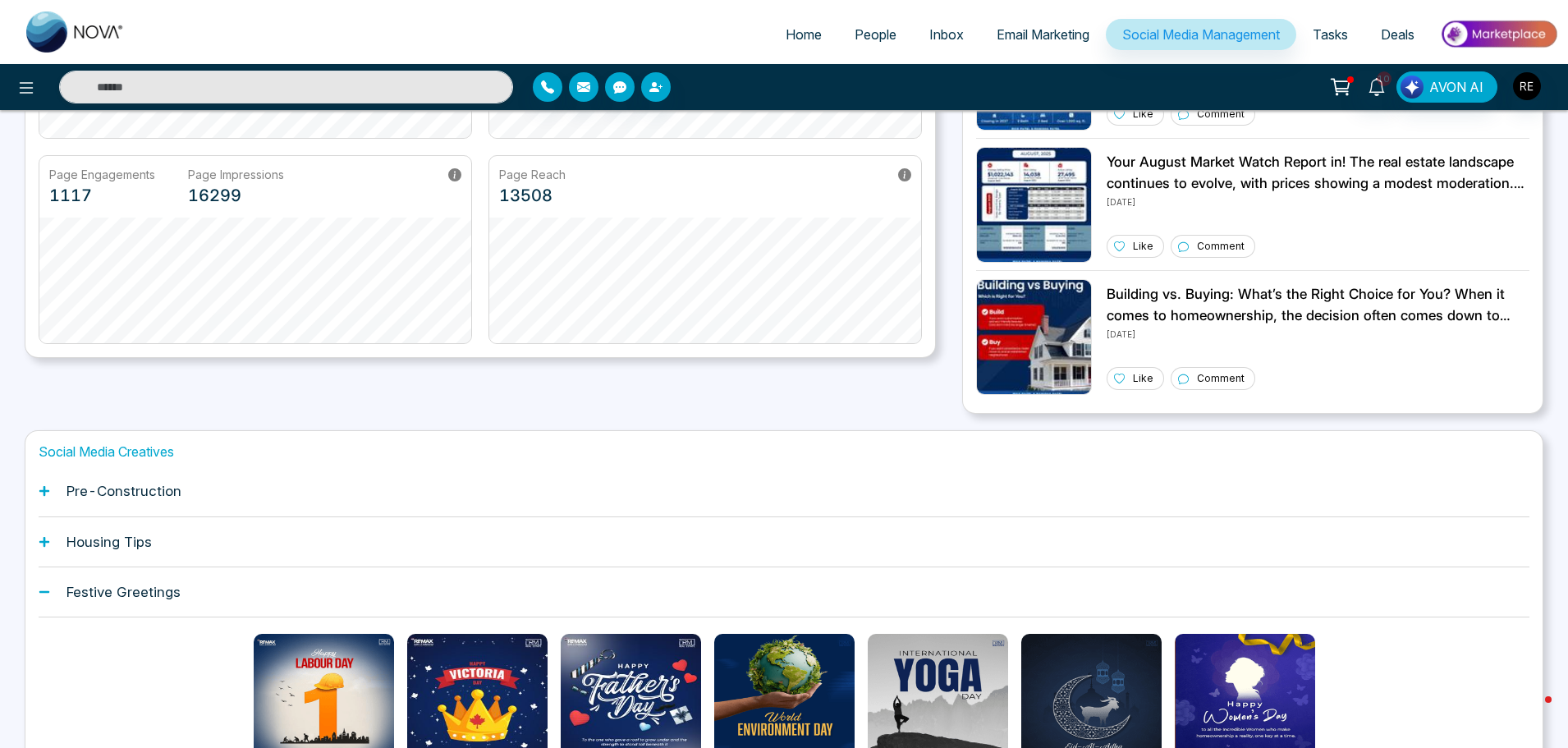
scroll to position [477, 0]
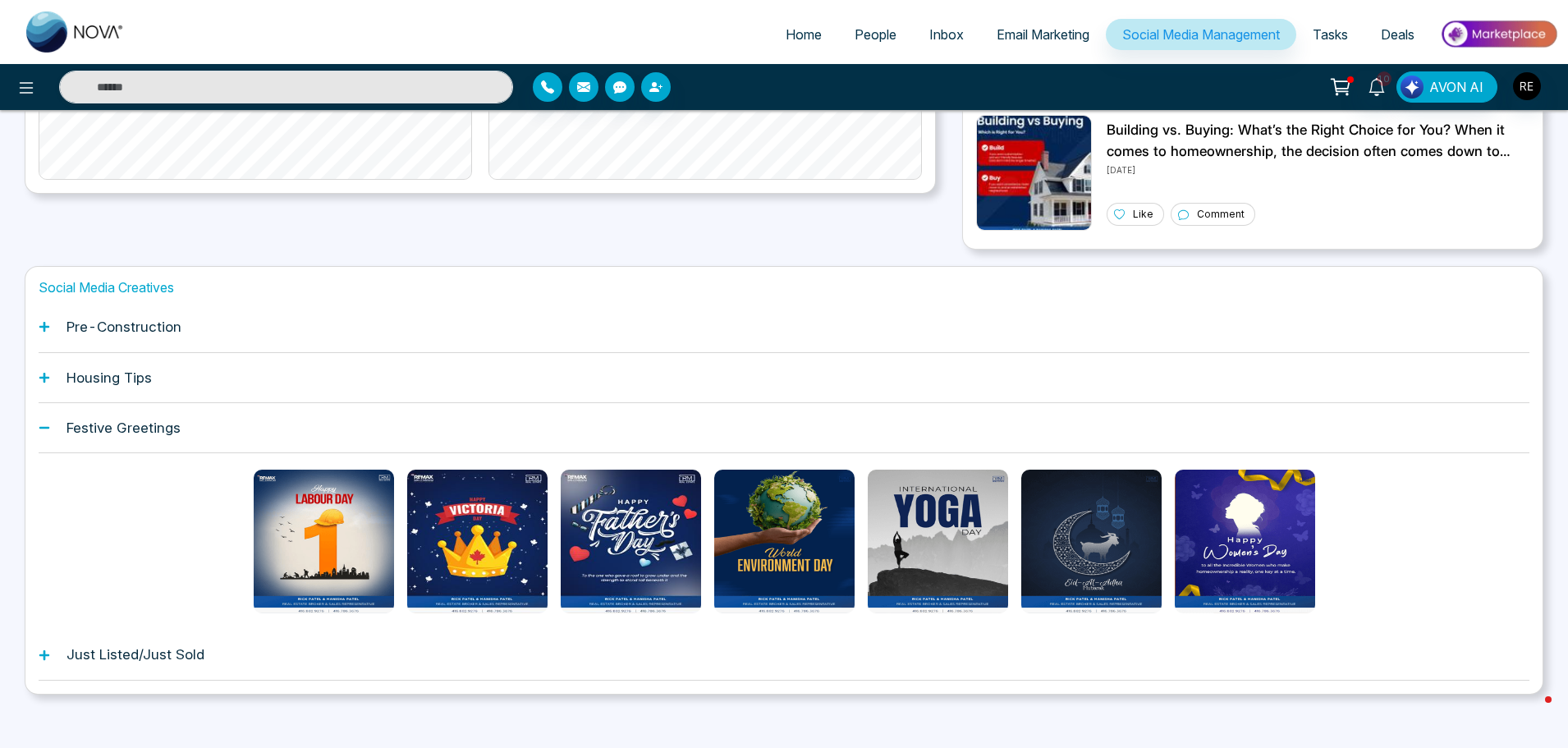
click at [42, 428] on icon at bounding box center [45, 428] width 10 height 2
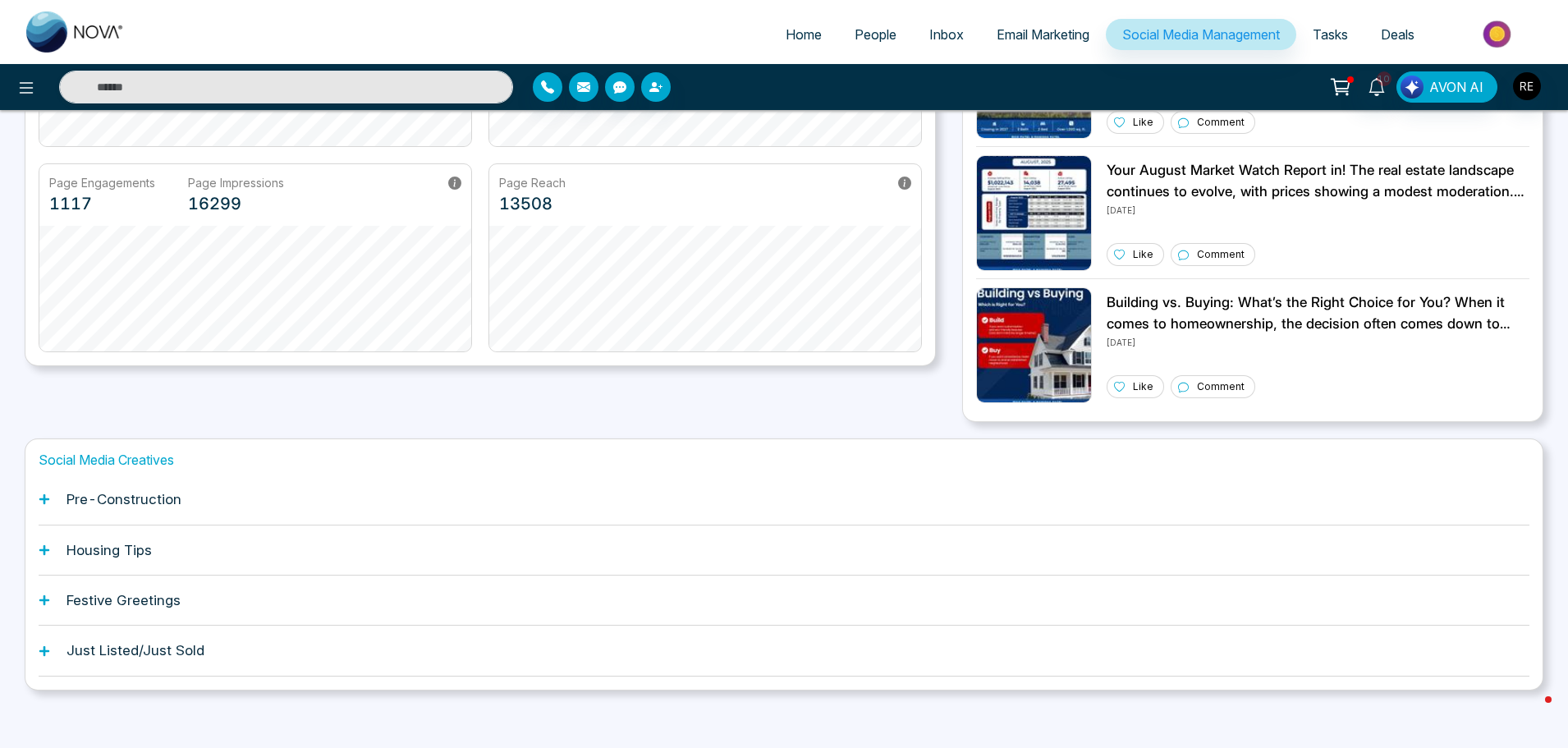
scroll to position [313, 0]
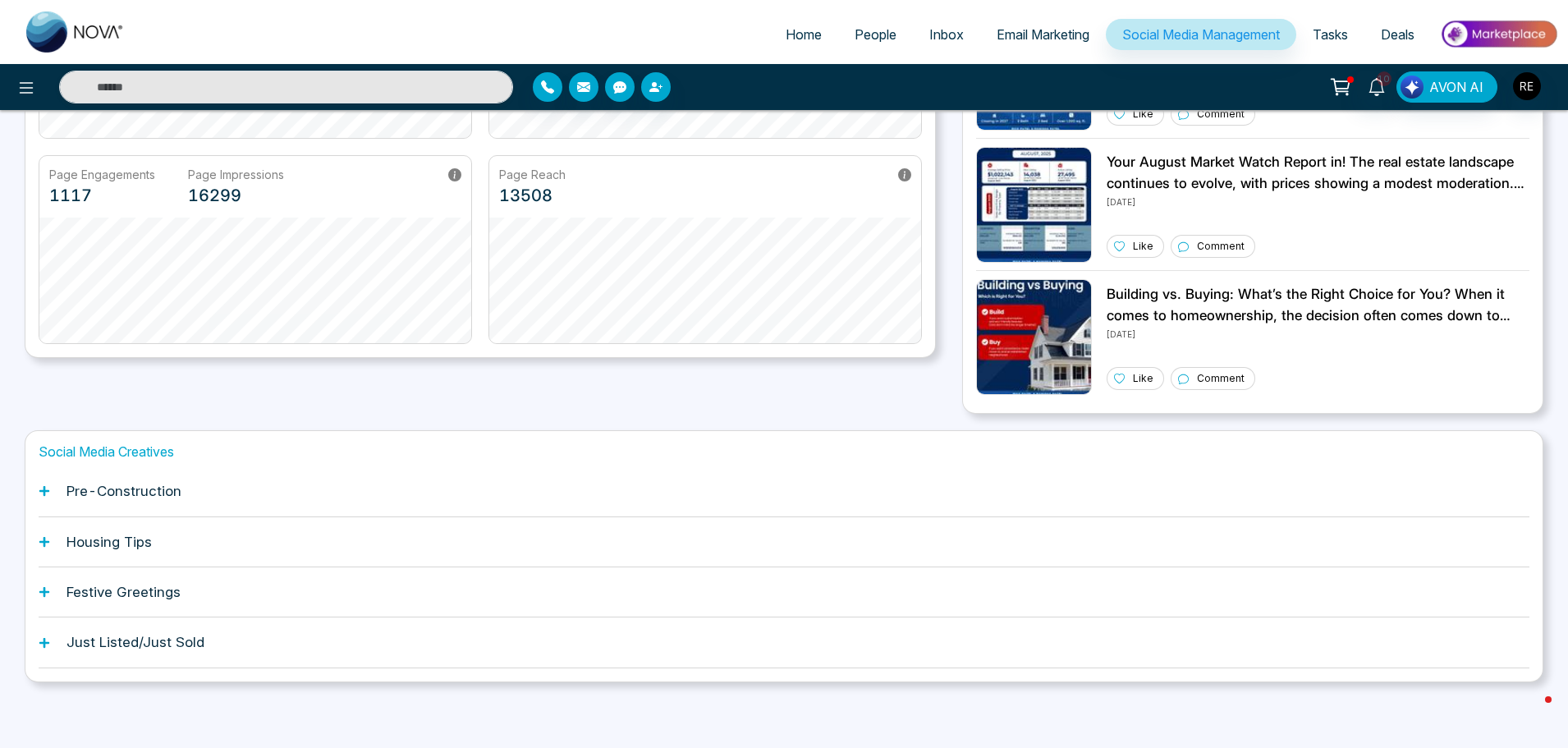
click at [43, 499] on div "Pre-Construction" at bounding box center [784, 491] width 1491 height 51
